Goal: Task Accomplishment & Management: Manage account settings

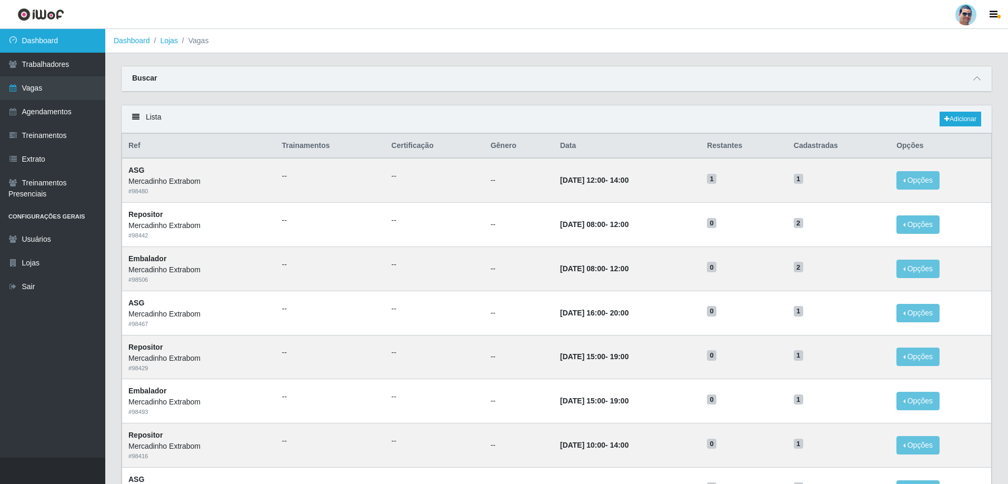
click at [61, 37] on link "Dashboard" at bounding box center [52, 41] width 105 height 24
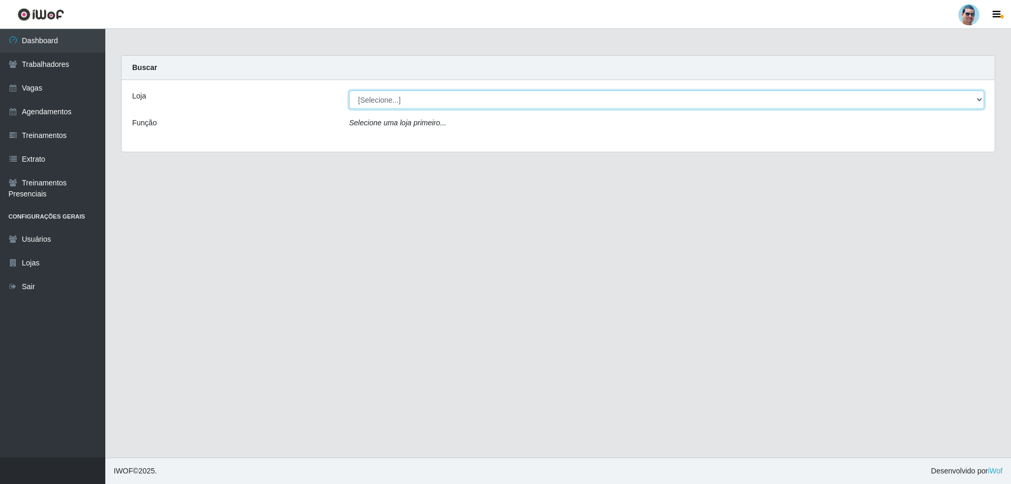
click at [377, 99] on select "[Selecione...] Mercadinho Extrabom" at bounding box center [666, 100] width 635 height 18
select select "175"
click at [349, 91] on select "[Selecione...] Mercadinho Extrabom" at bounding box center [666, 100] width 635 height 18
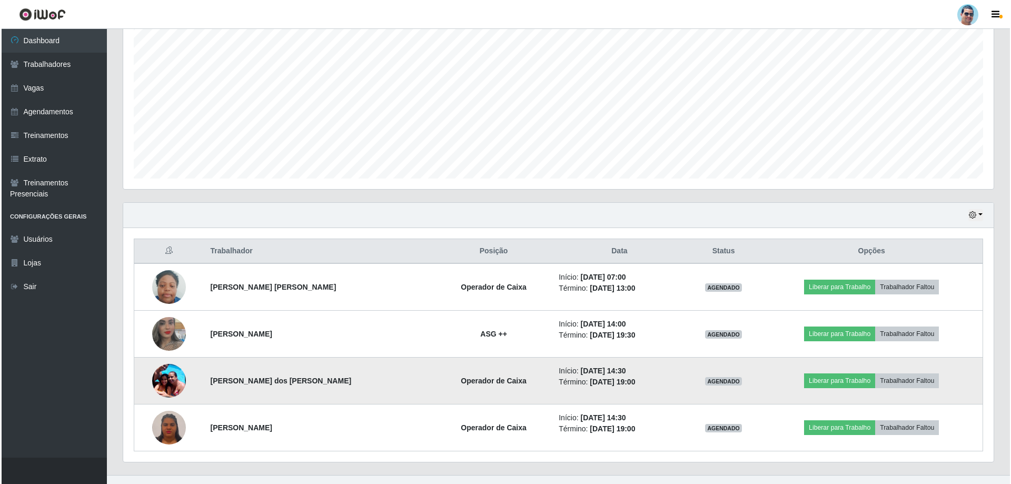
scroll to position [215, 0]
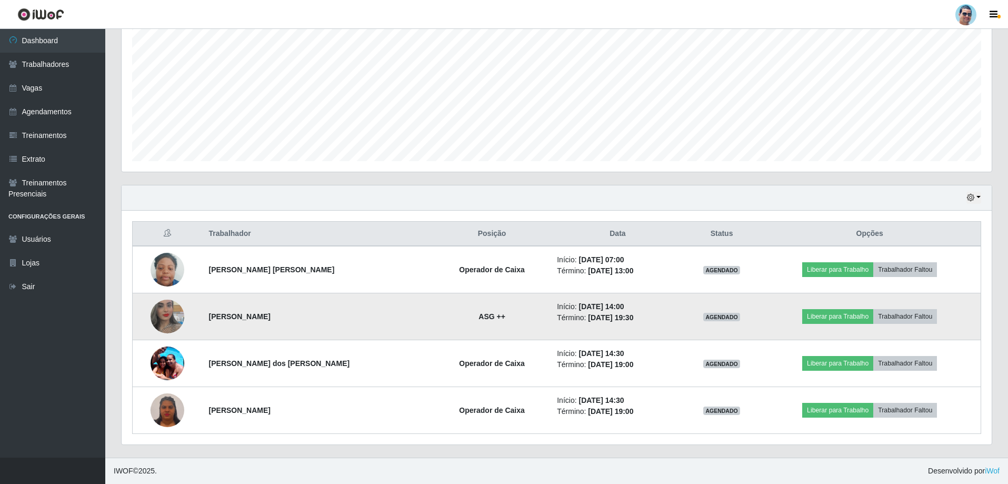
click at [162, 311] on img at bounding box center [168, 316] width 34 height 60
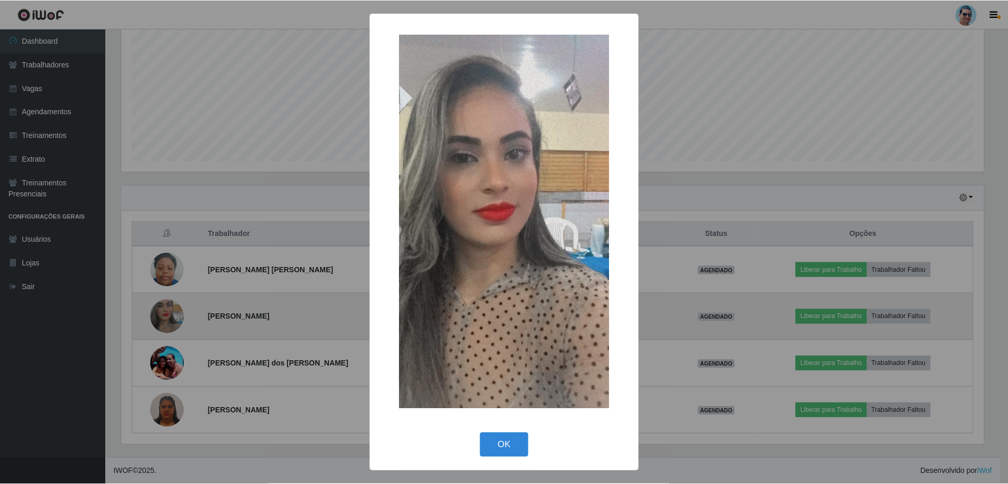
scroll to position [218, 865]
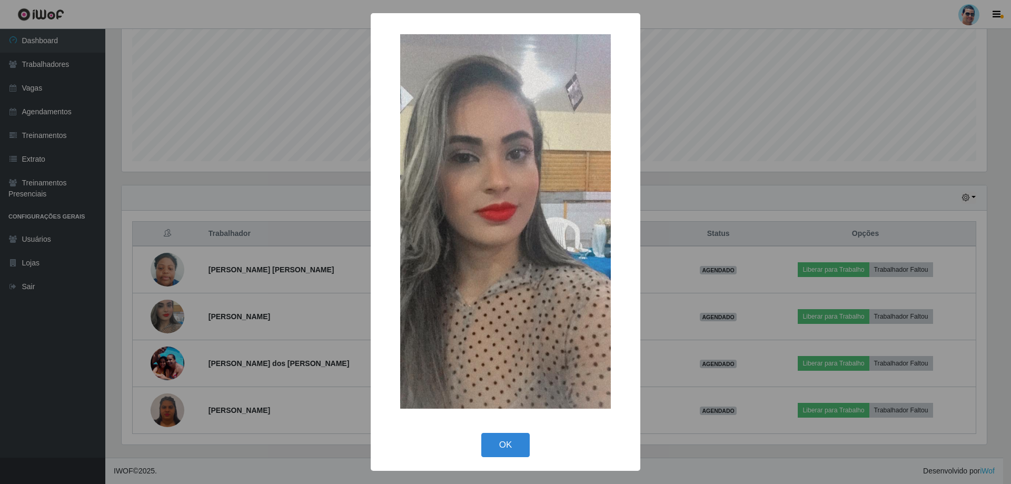
click at [778, 168] on div "× OK Cancel" at bounding box center [505, 242] width 1011 height 484
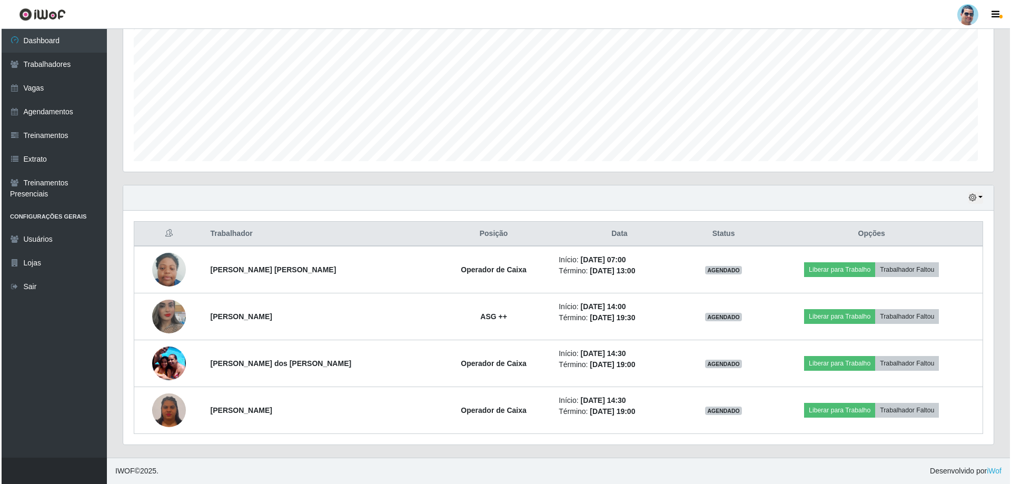
scroll to position [218, 870]
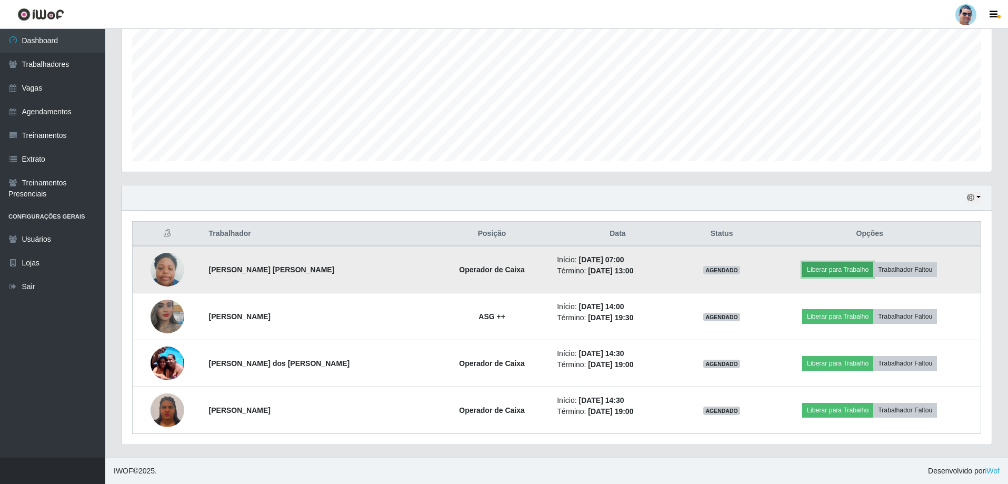
click at [829, 270] on button "Liberar para Trabalho" at bounding box center [837, 269] width 71 height 15
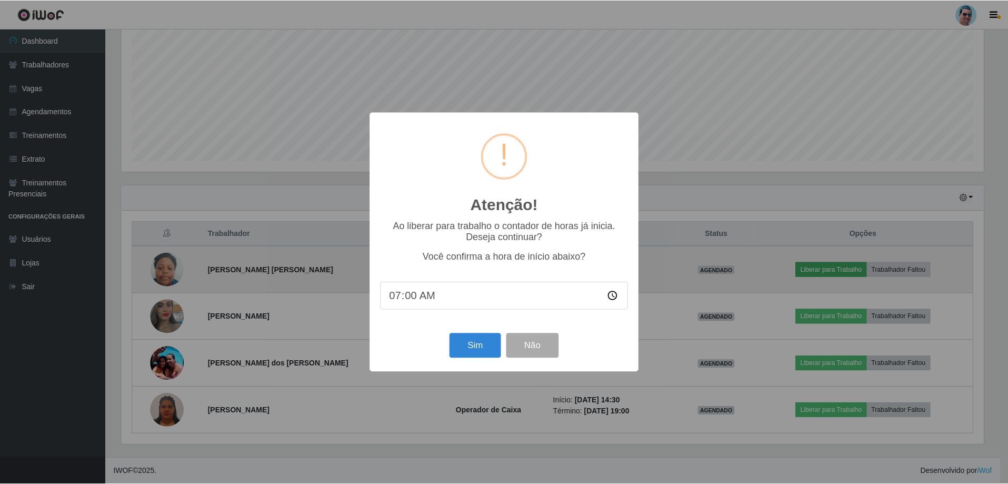
scroll to position [218, 865]
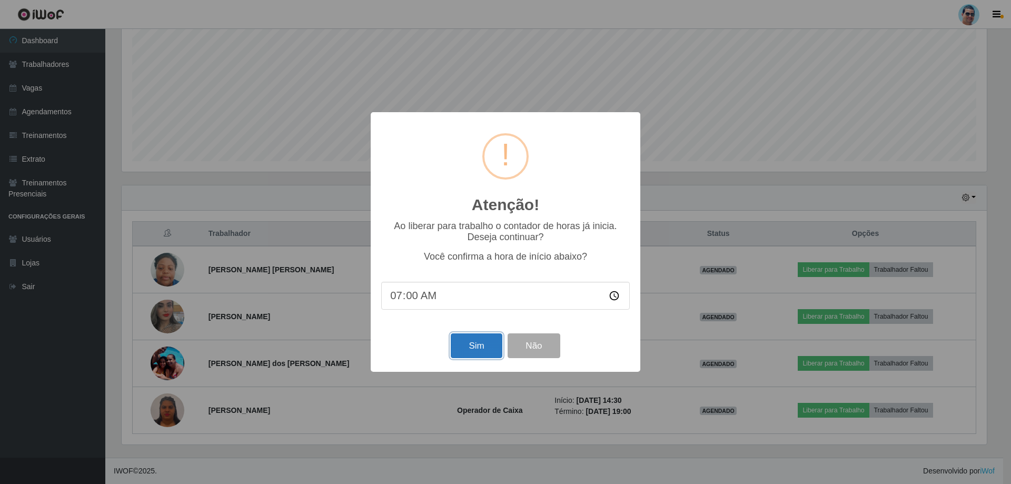
click at [486, 350] on button "Sim" at bounding box center [476, 345] width 51 height 25
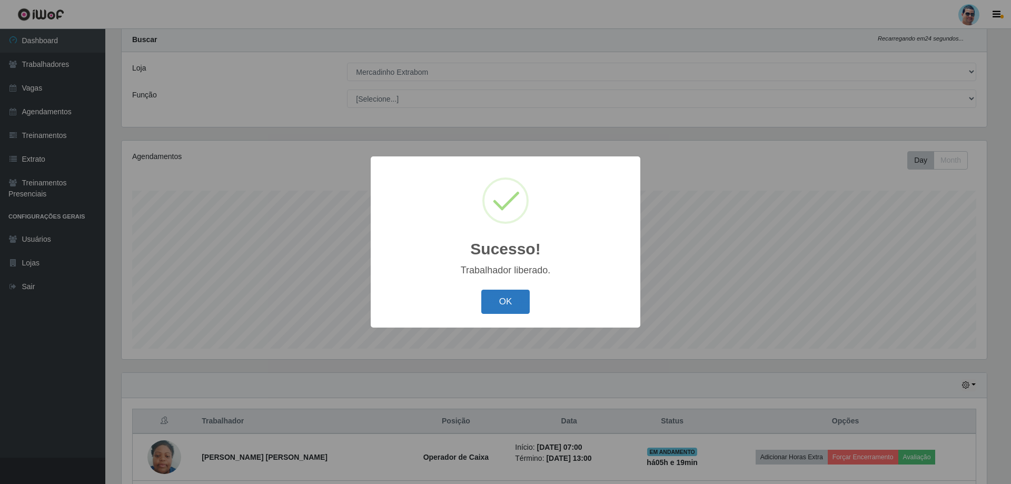
click at [500, 295] on button "OK" at bounding box center [505, 302] width 49 height 25
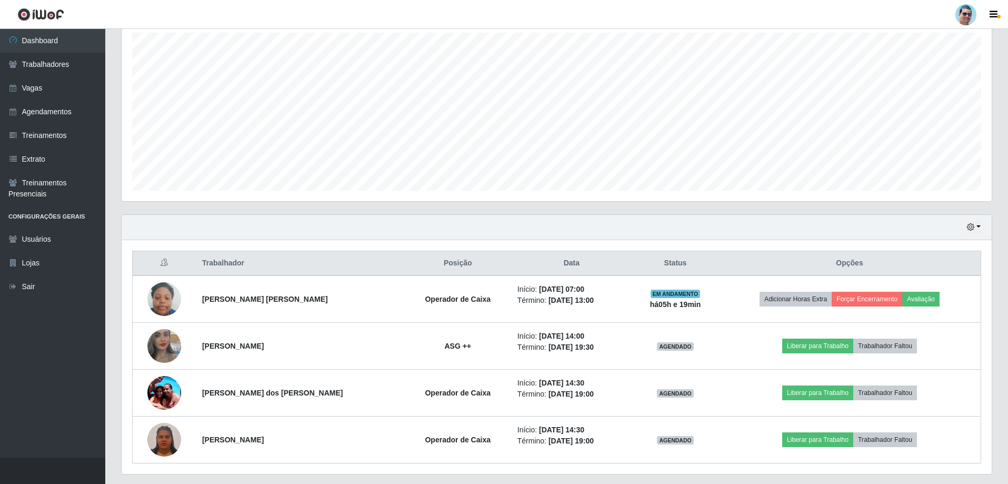
scroll to position [215, 0]
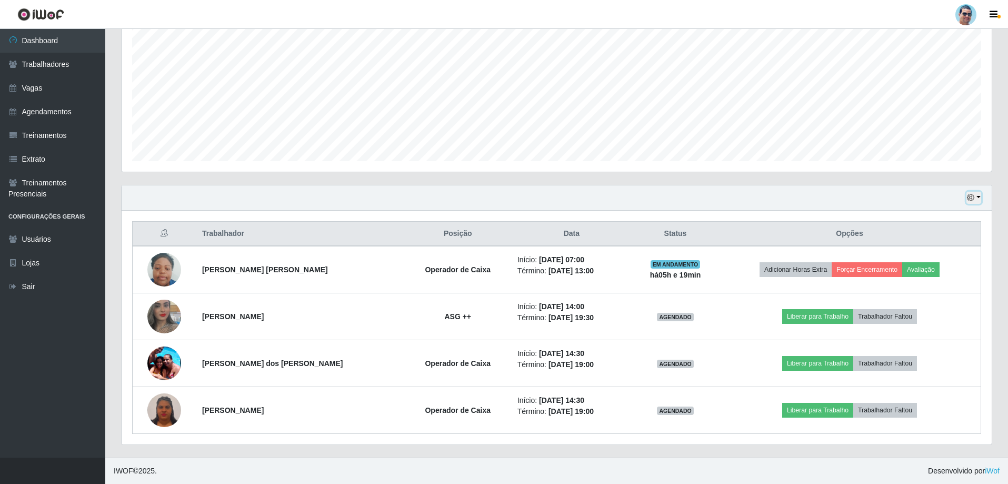
click at [981, 195] on button "button" at bounding box center [974, 198] width 15 height 12
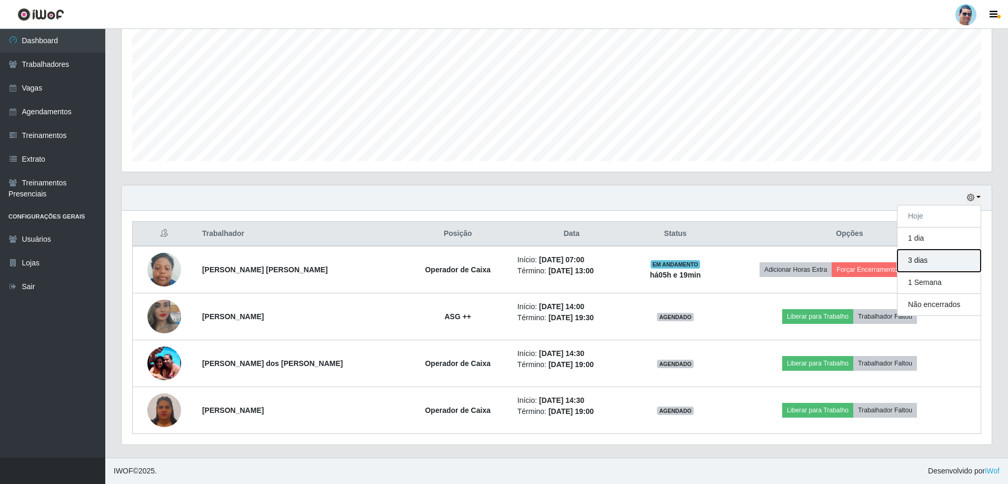
click at [951, 256] on button "3 dias" at bounding box center [939, 261] width 83 height 22
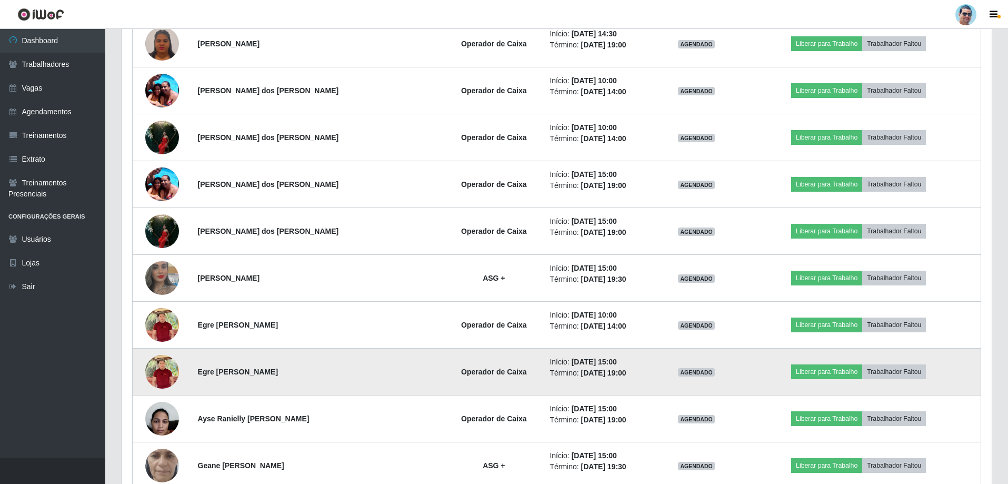
scroll to position [584, 0]
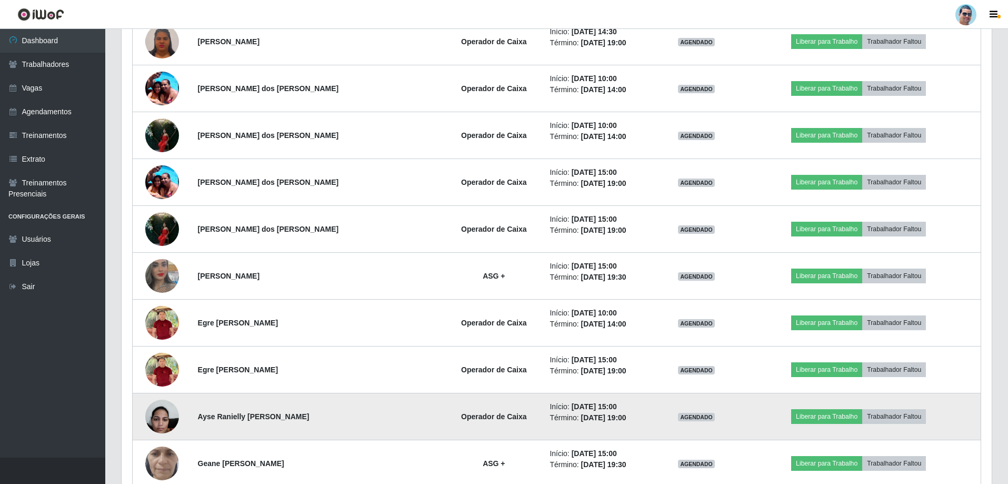
click at [166, 416] on img at bounding box center [162, 416] width 34 height 45
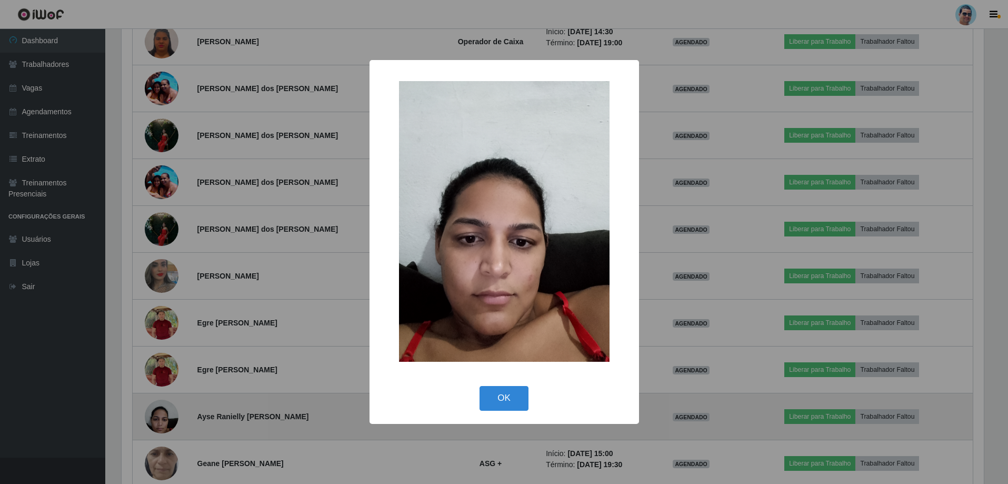
scroll to position [218, 865]
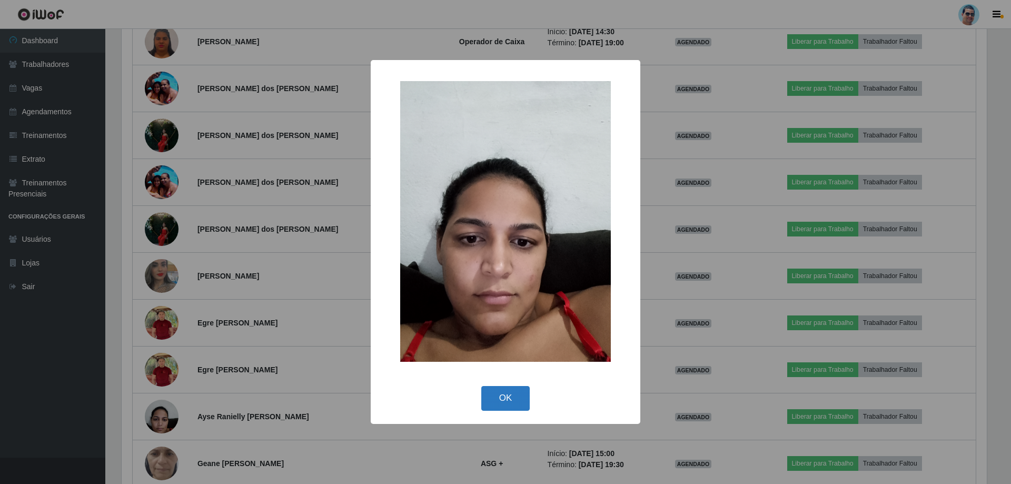
click at [495, 404] on button "OK" at bounding box center [505, 398] width 49 height 25
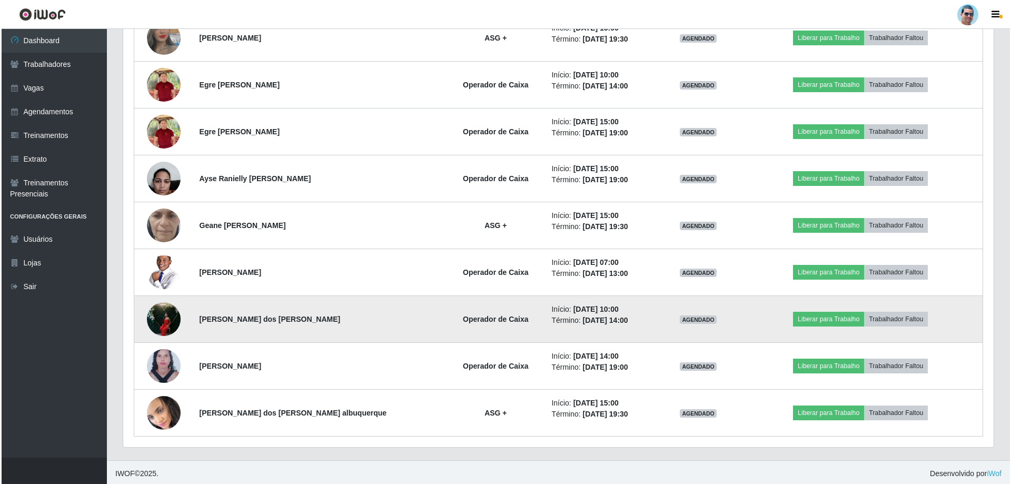
scroll to position [824, 0]
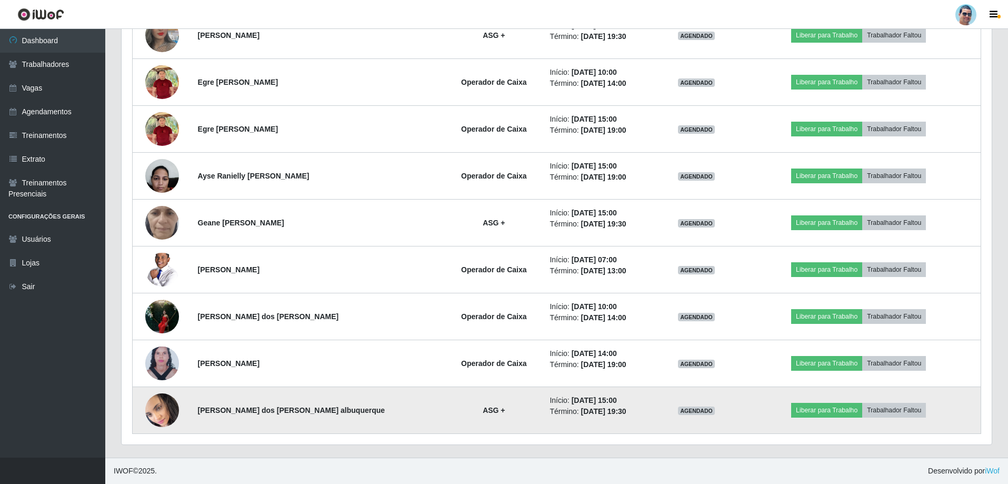
click at [166, 405] on img at bounding box center [162, 410] width 34 height 37
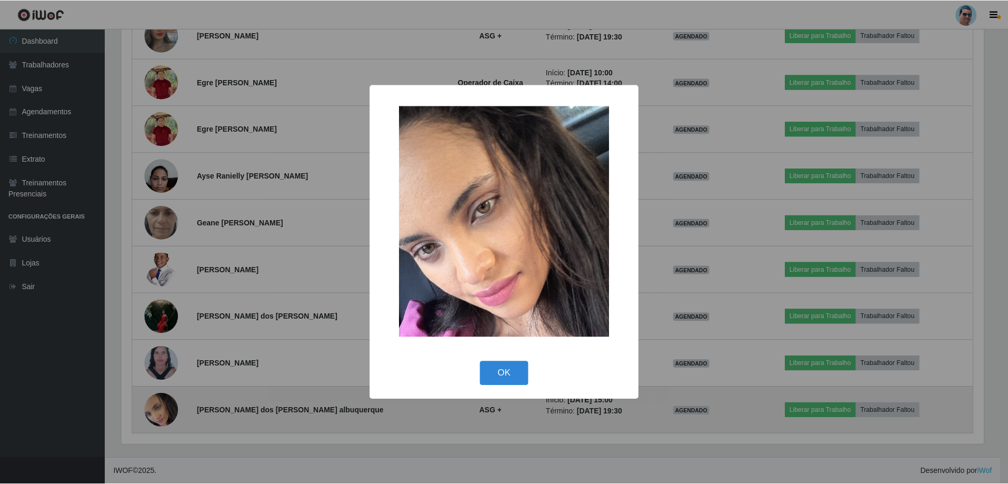
scroll to position [218, 865]
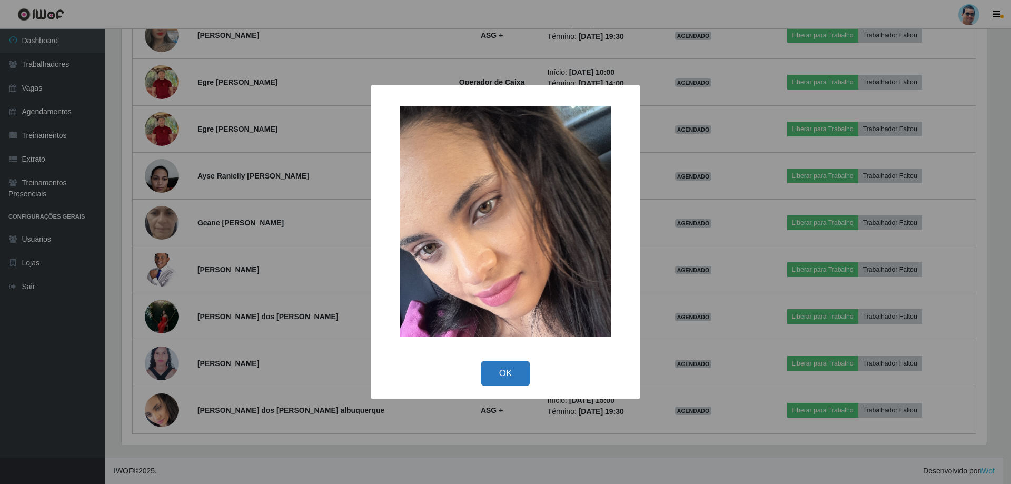
click at [496, 377] on button "OK" at bounding box center [505, 373] width 49 height 25
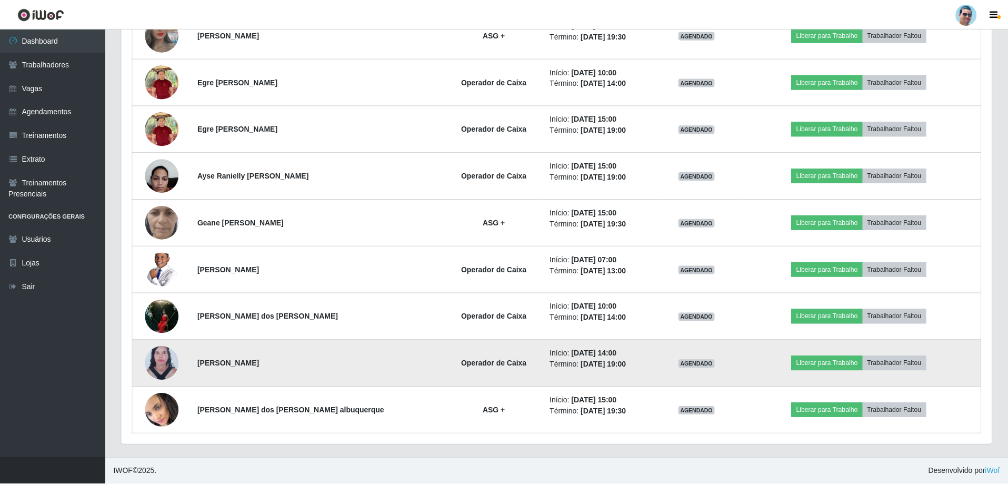
scroll to position [218, 870]
click at [158, 360] on img at bounding box center [162, 364] width 34 height 46
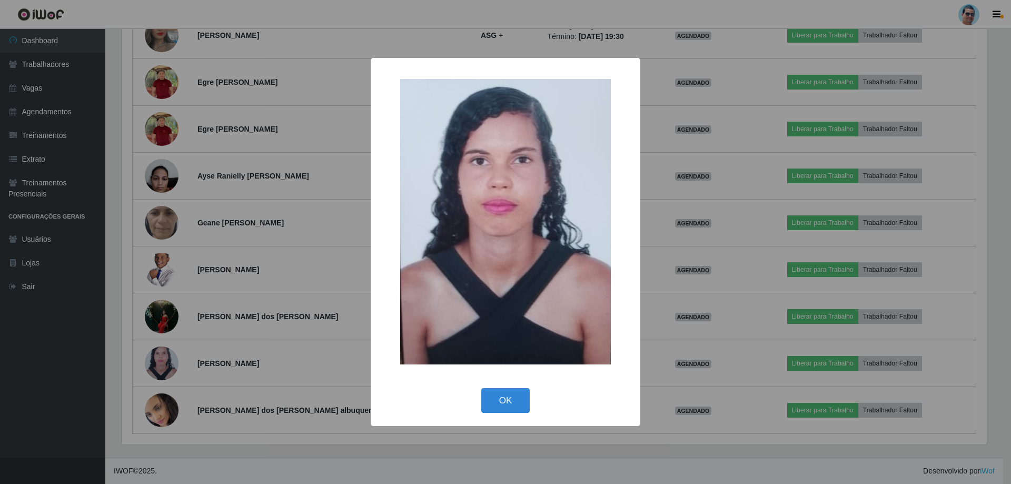
click at [733, 360] on div "× OK Cancel" at bounding box center [505, 242] width 1011 height 484
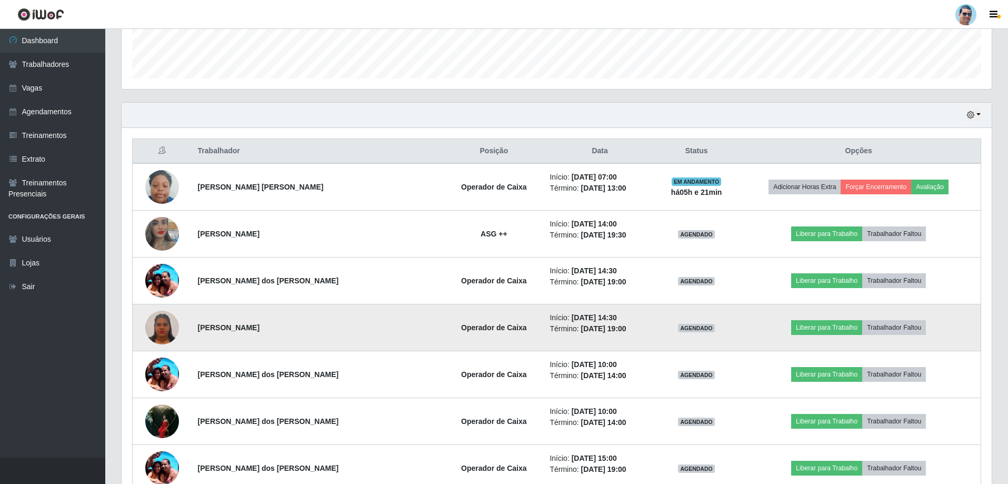
scroll to position [87, 0]
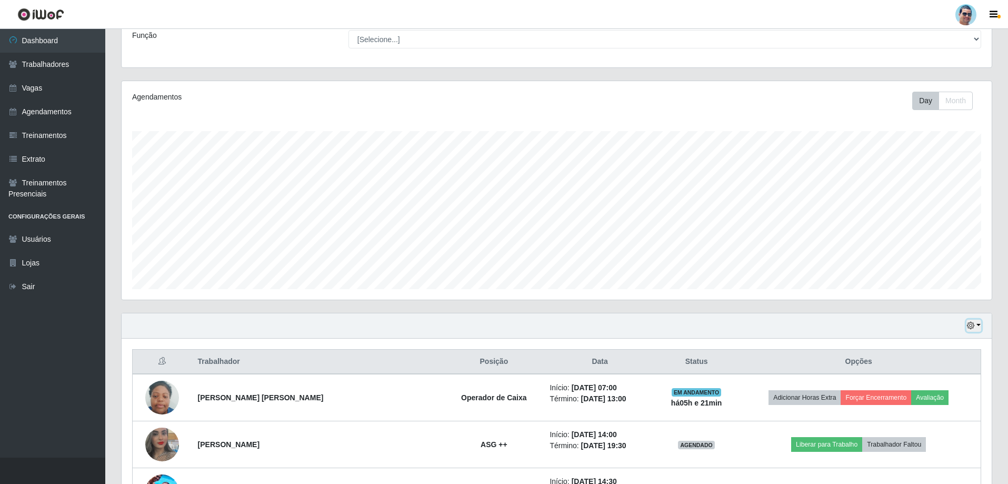
click at [978, 324] on button "button" at bounding box center [974, 326] width 15 height 12
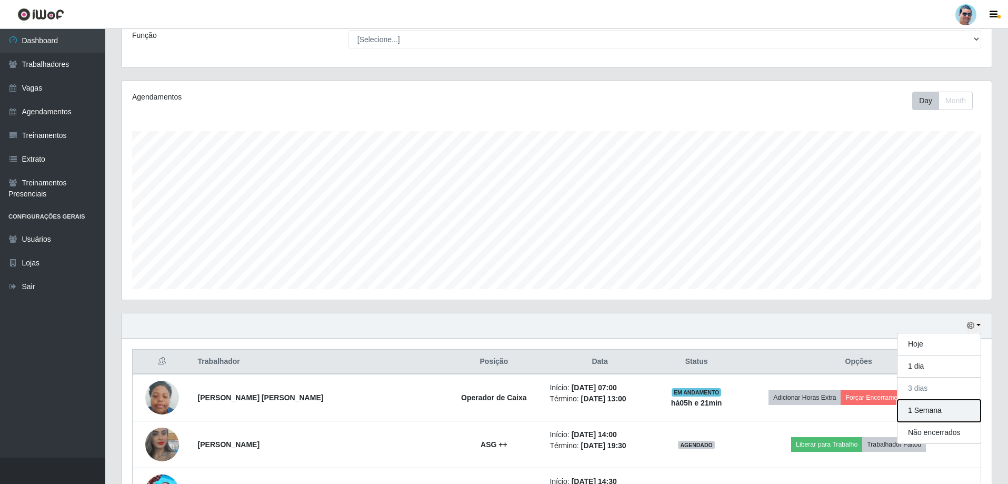
click at [931, 409] on button "1 Semana" at bounding box center [939, 411] width 83 height 22
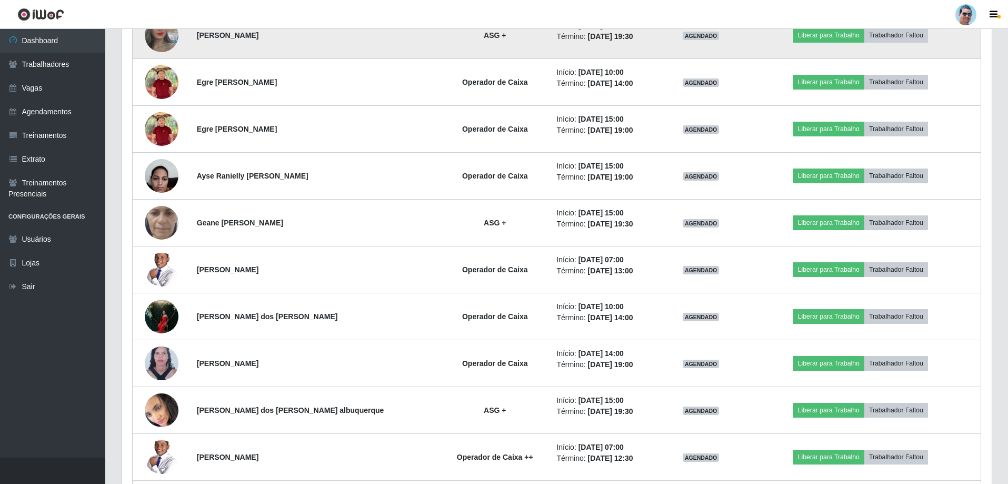
scroll to position [965, 0]
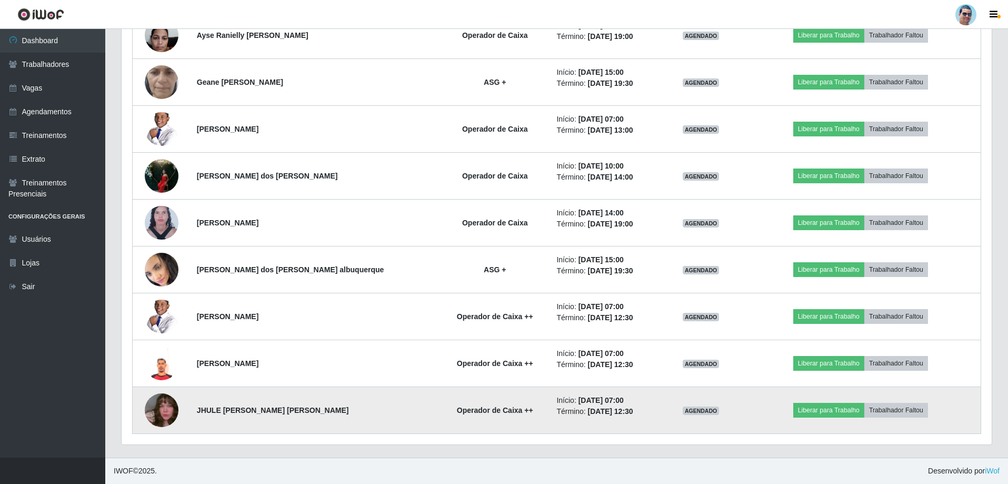
click at [166, 414] on img at bounding box center [162, 410] width 34 height 60
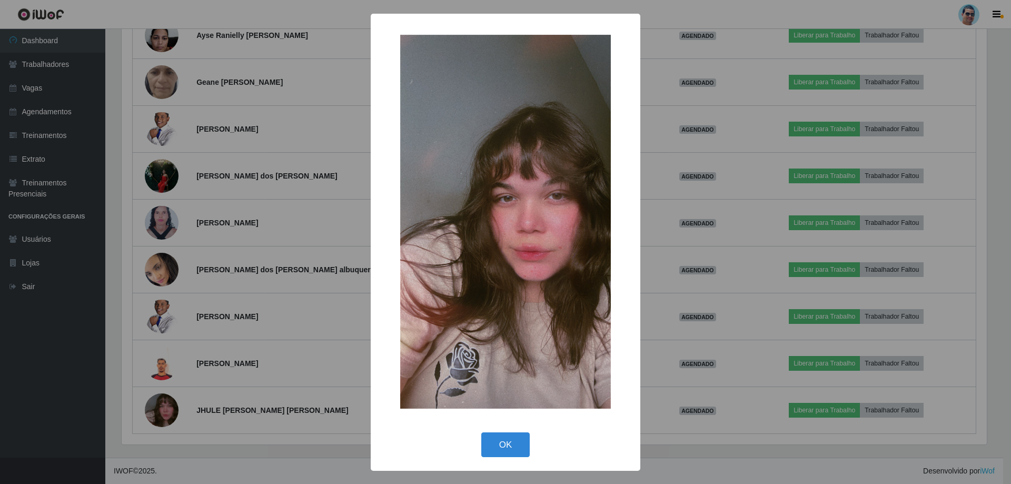
click at [151, 415] on div "× OK Cancel" at bounding box center [505, 242] width 1011 height 484
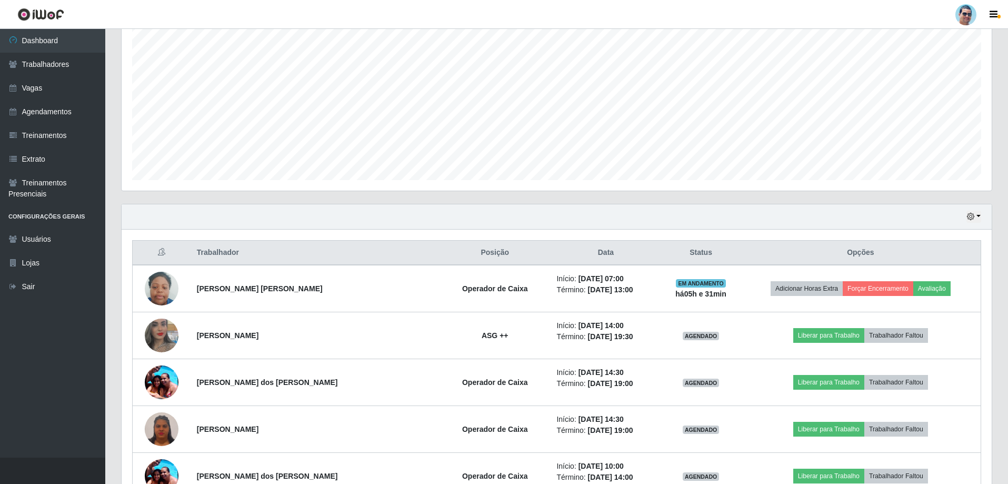
scroll to position [263, 0]
